Goal: Navigation & Orientation: Find specific page/section

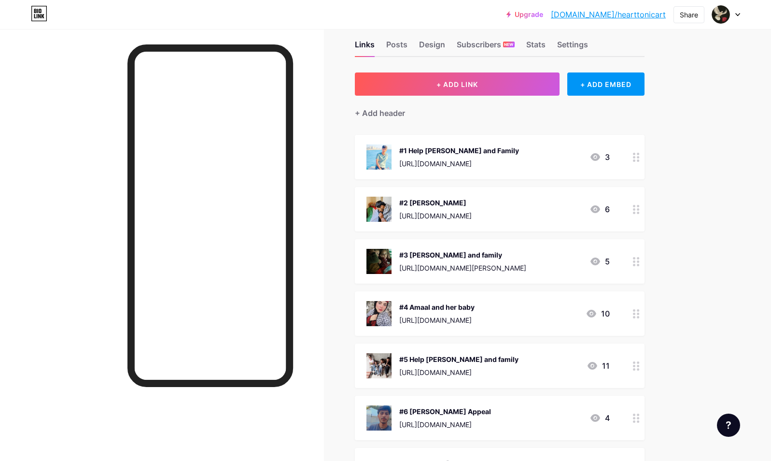
scroll to position [19, 0]
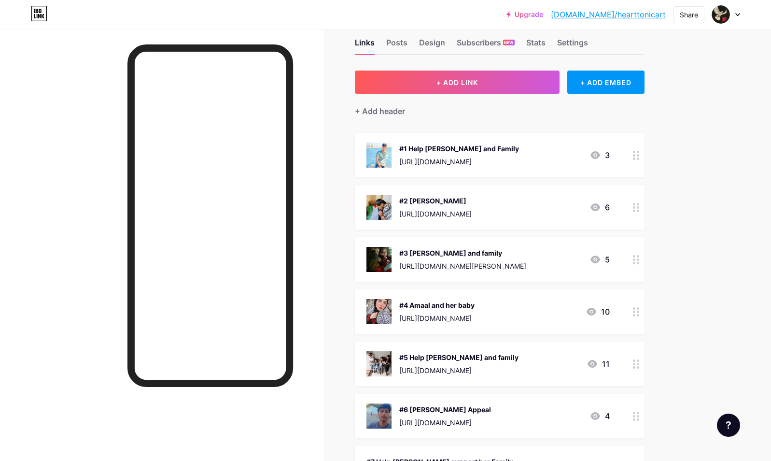
click at [600, 153] on icon at bounding box center [595, 155] width 10 height 8
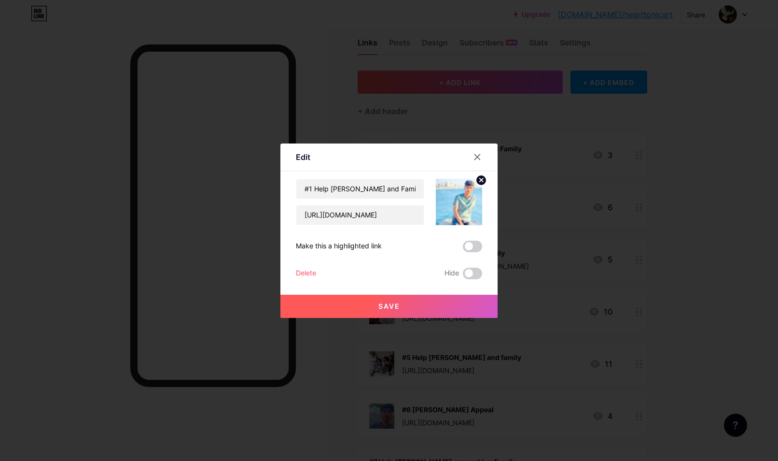
click at [707, 112] on div at bounding box center [389, 230] width 778 height 461
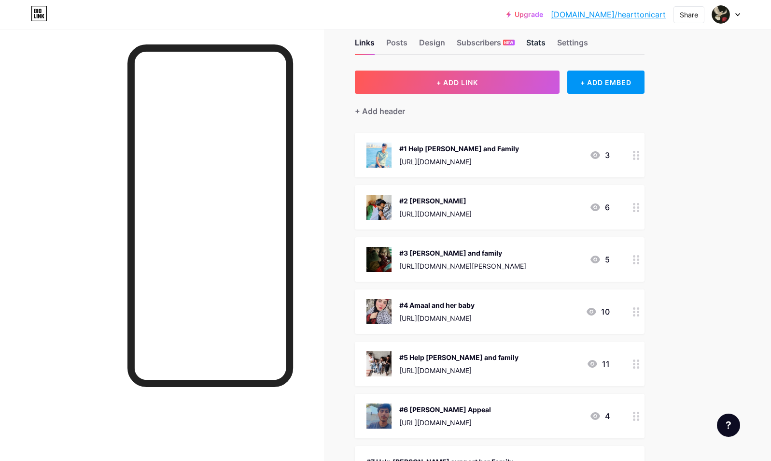
click at [534, 43] on div "Stats" at bounding box center [535, 45] width 19 height 17
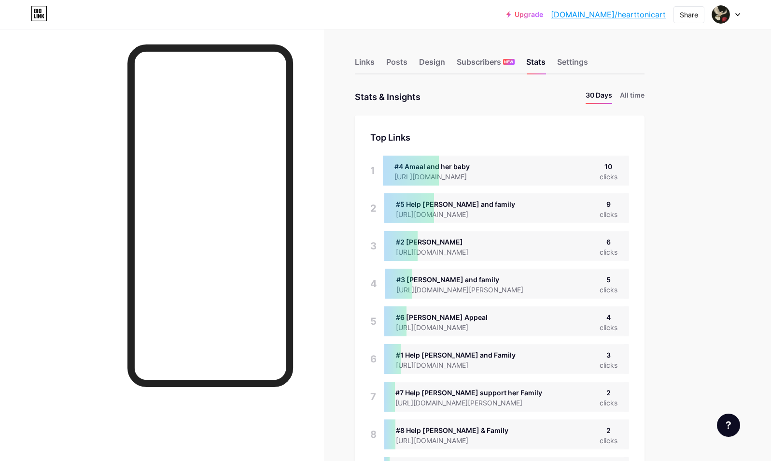
scroll to position [461, 771]
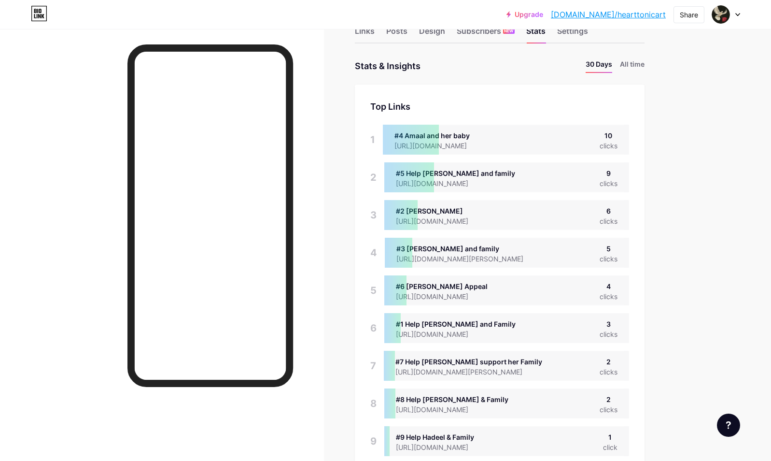
scroll to position [0, 0]
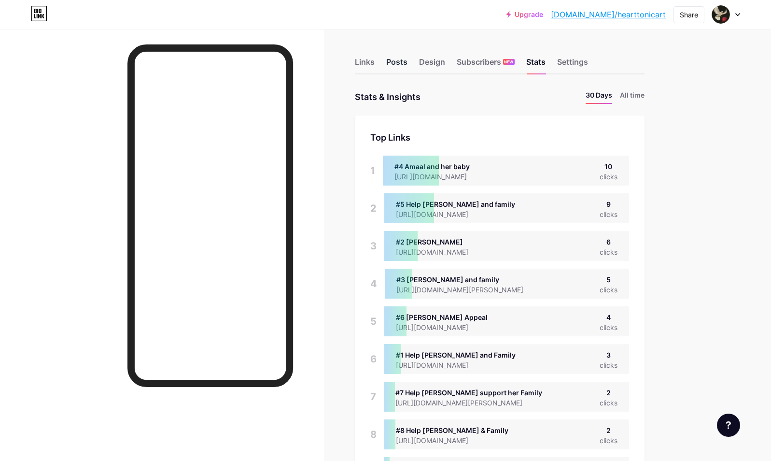
click at [401, 61] on div "Posts" at bounding box center [396, 64] width 21 height 17
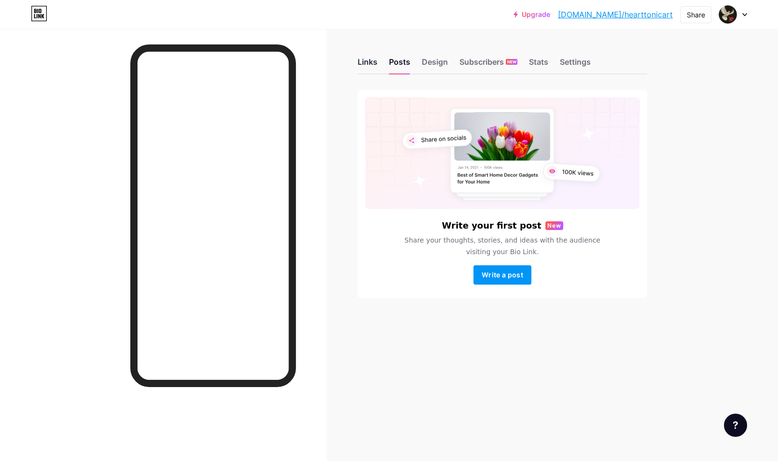
click at [374, 62] on div "Links" at bounding box center [368, 64] width 20 height 17
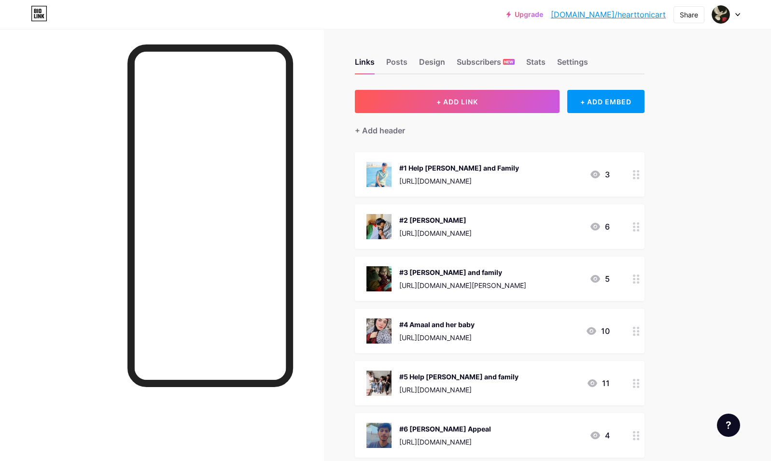
click at [466, 172] on div "#1 Help [PERSON_NAME] and Family" at bounding box center [459, 168] width 120 height 10
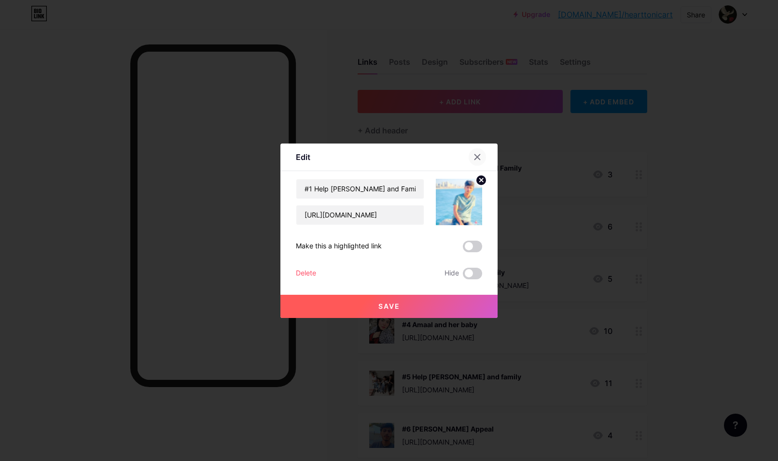
click at [474, 157] on icon at bounding box center [478, 157] width 8 height 8
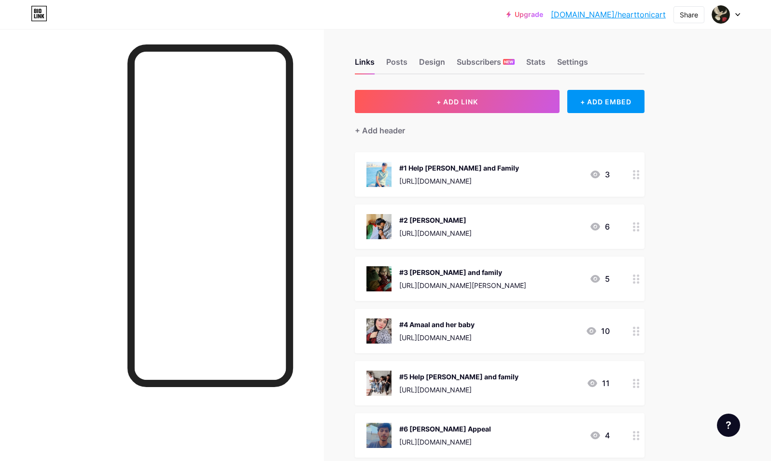
click at [624, 12] on link "[DOMAIN_NAME]/hearttonicart" at bounding box center [608, 15] width 115 height 12
